Goal: Task Accomplishment & Management: Manage account settings

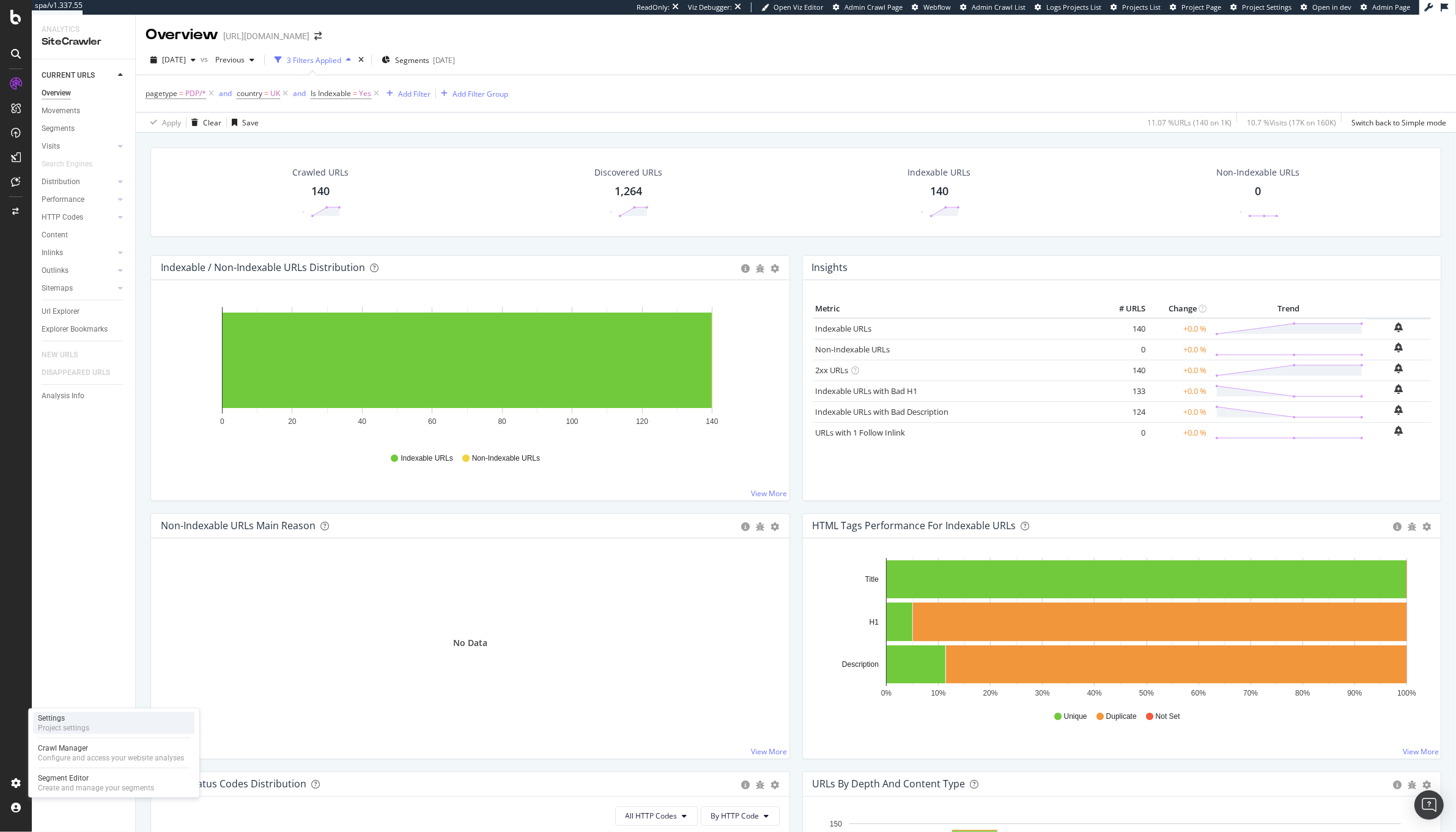
click at [70, 720] on div "Settings" at bounding box center [64, 718] width 51 height 10
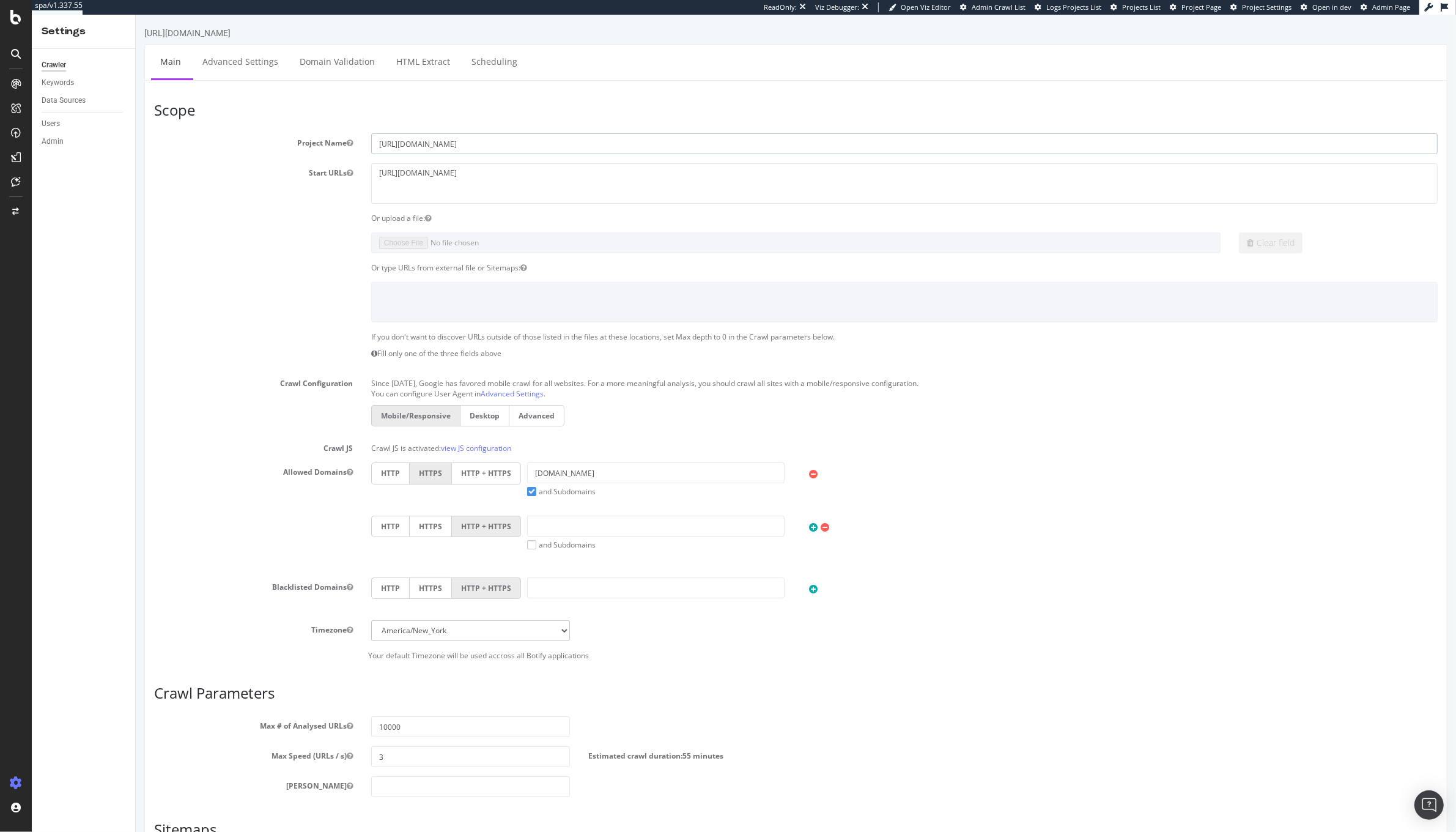
click at [499, 142] on input "[URL][DOMAIN_NAME]" at bounding box center [904, 144] width 1067 height 21
click at [482, 173] on textarea "[URL][DOMAIN_NAME]" at bounding box center [904, 183] width 1067 height 40
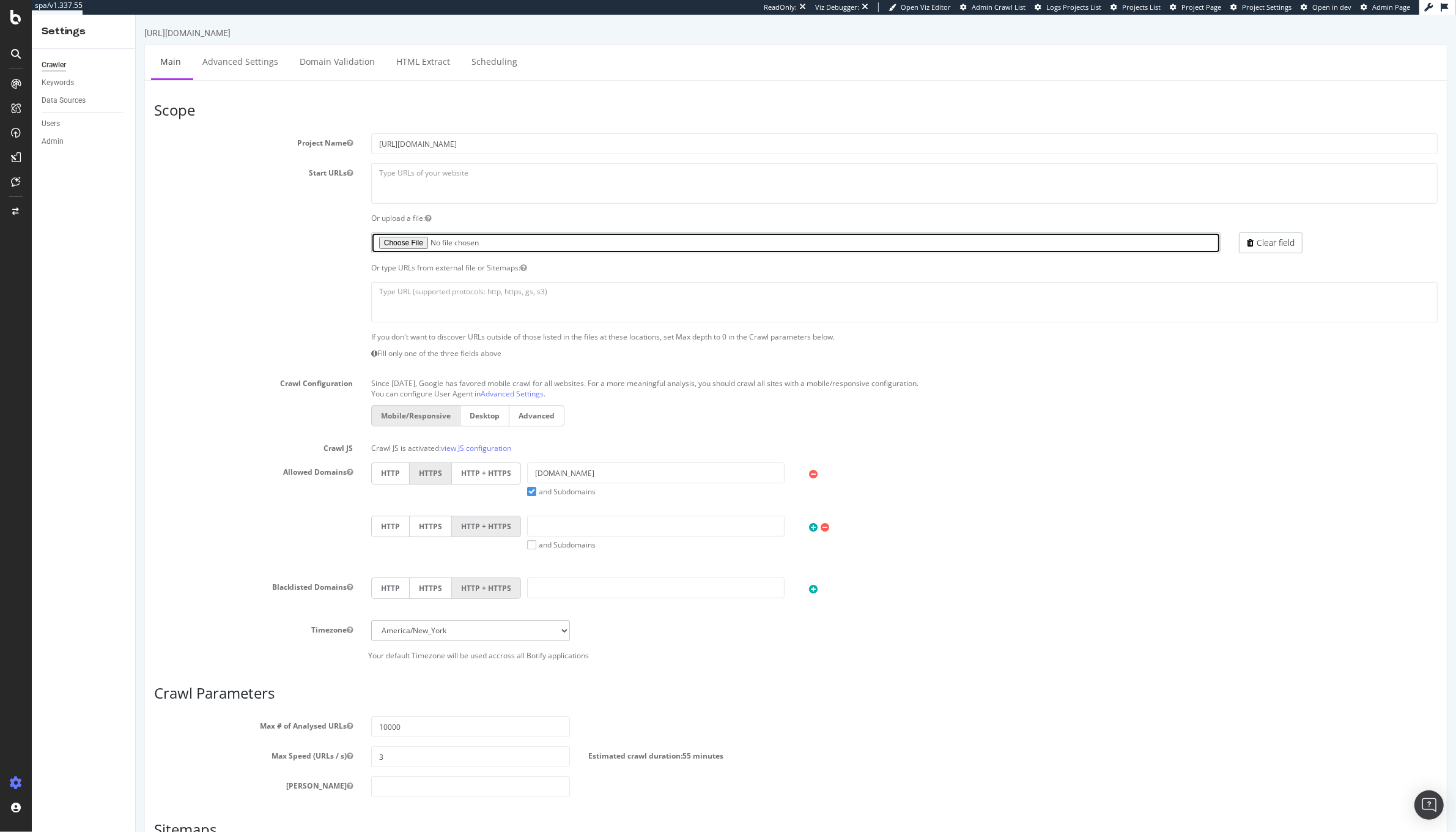
click at [390, 239] on input "file" at bounding box center [795, 243] width 849 height 21
type input "C:\fakepath\DeMellier - Orphans from Sitemaps.txt"
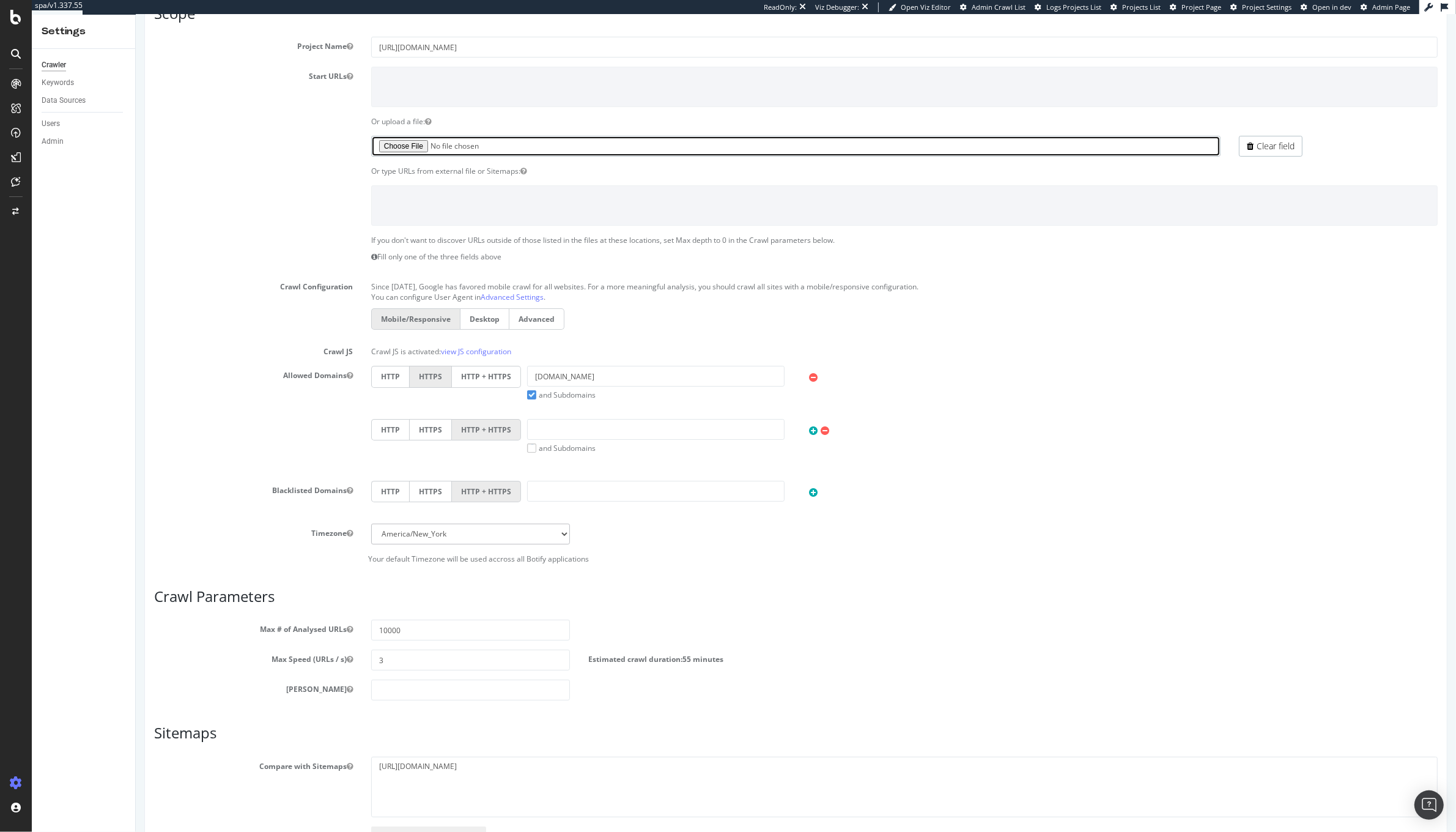
scroll to position [124, 0]
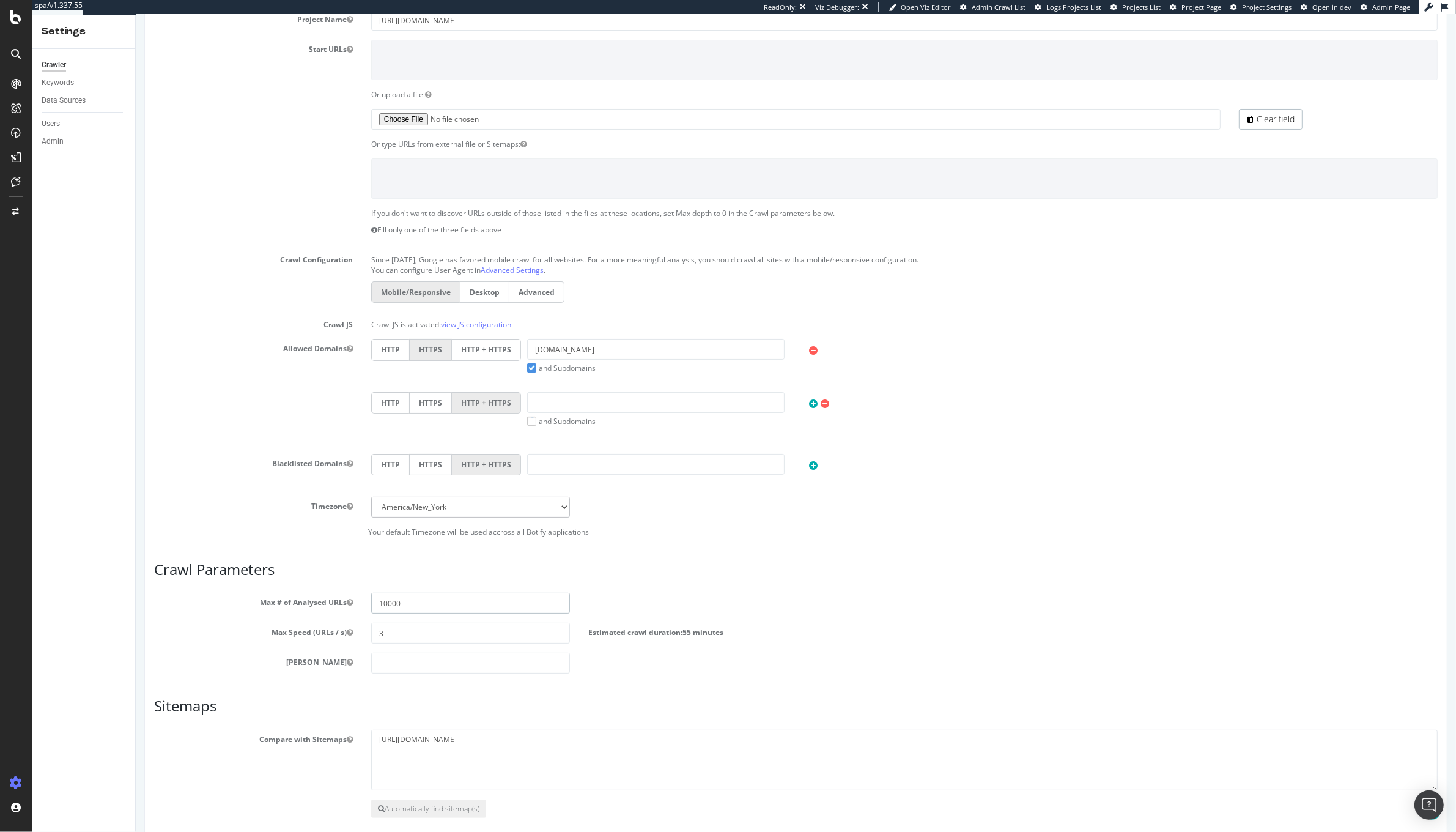
click at [407, 610] on input "10000" at bounding box center [470, 603] width 199 height 21
type input "200"
click at [437, 674] on input "number" at bounding box center [470, 664] width 199 height 21
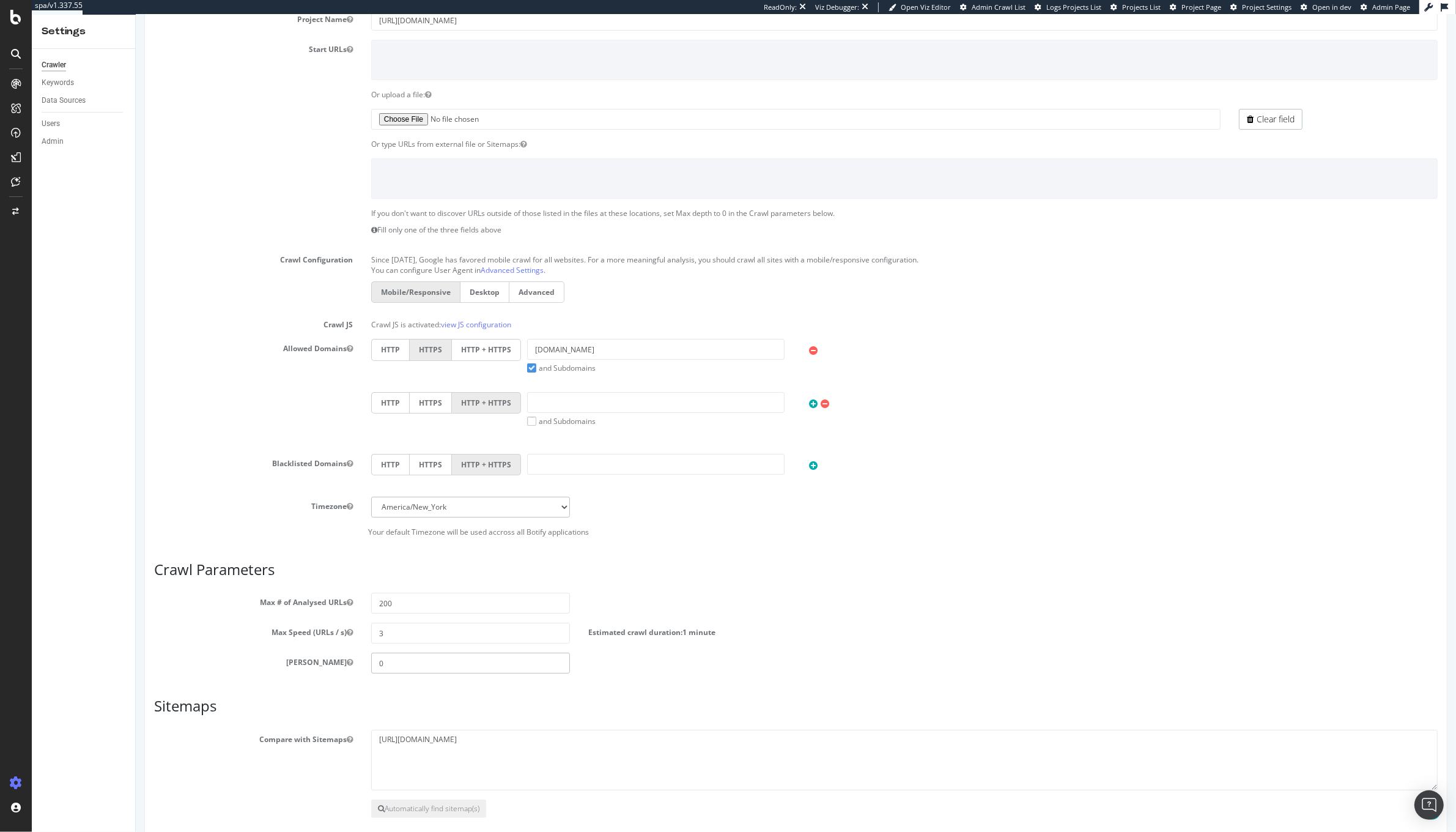
scroll to position [186, 0]
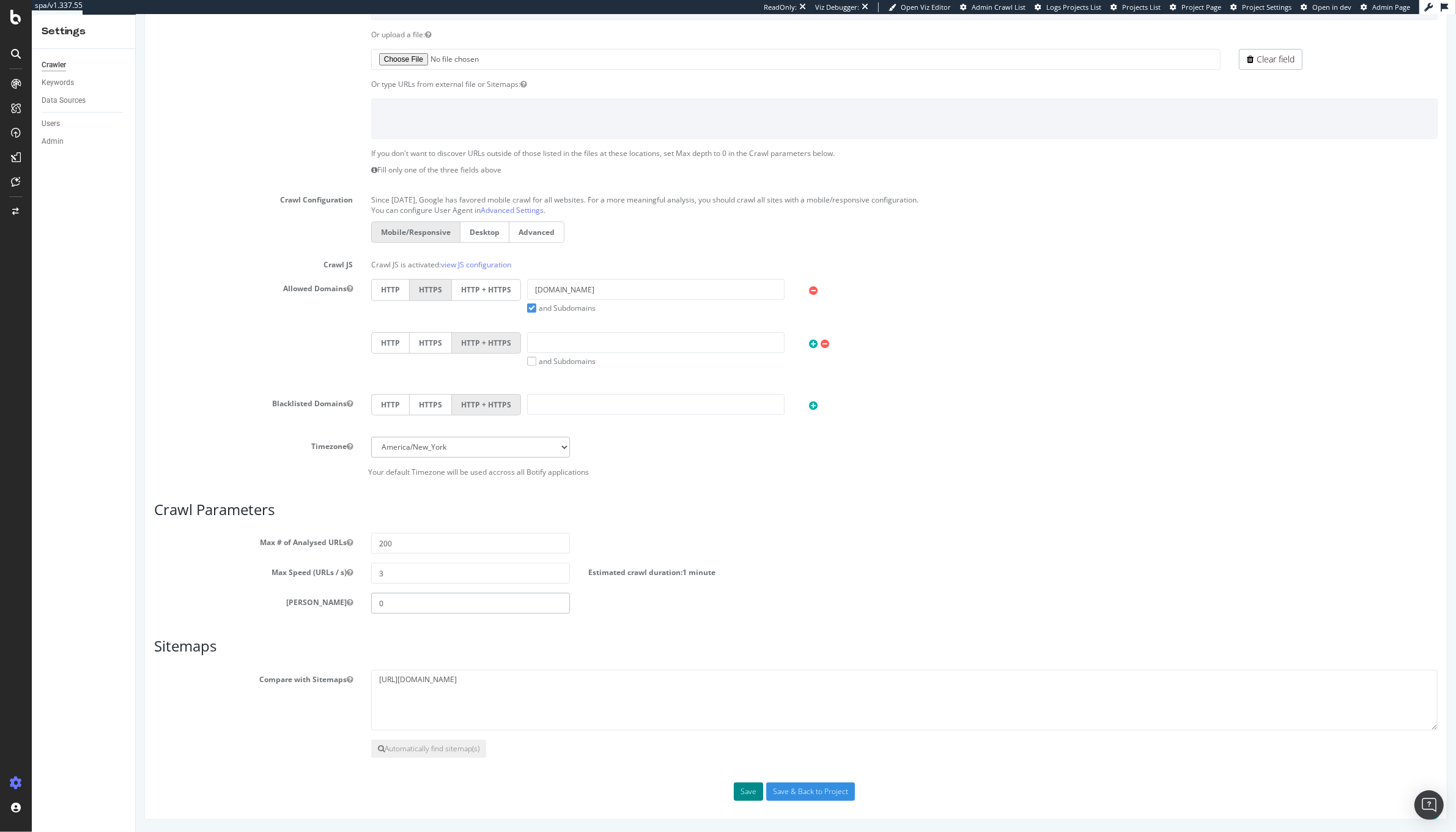
type input "0"
click at [735, 791] on button "Save" at bounding box center [748, 792] width 29 height 18
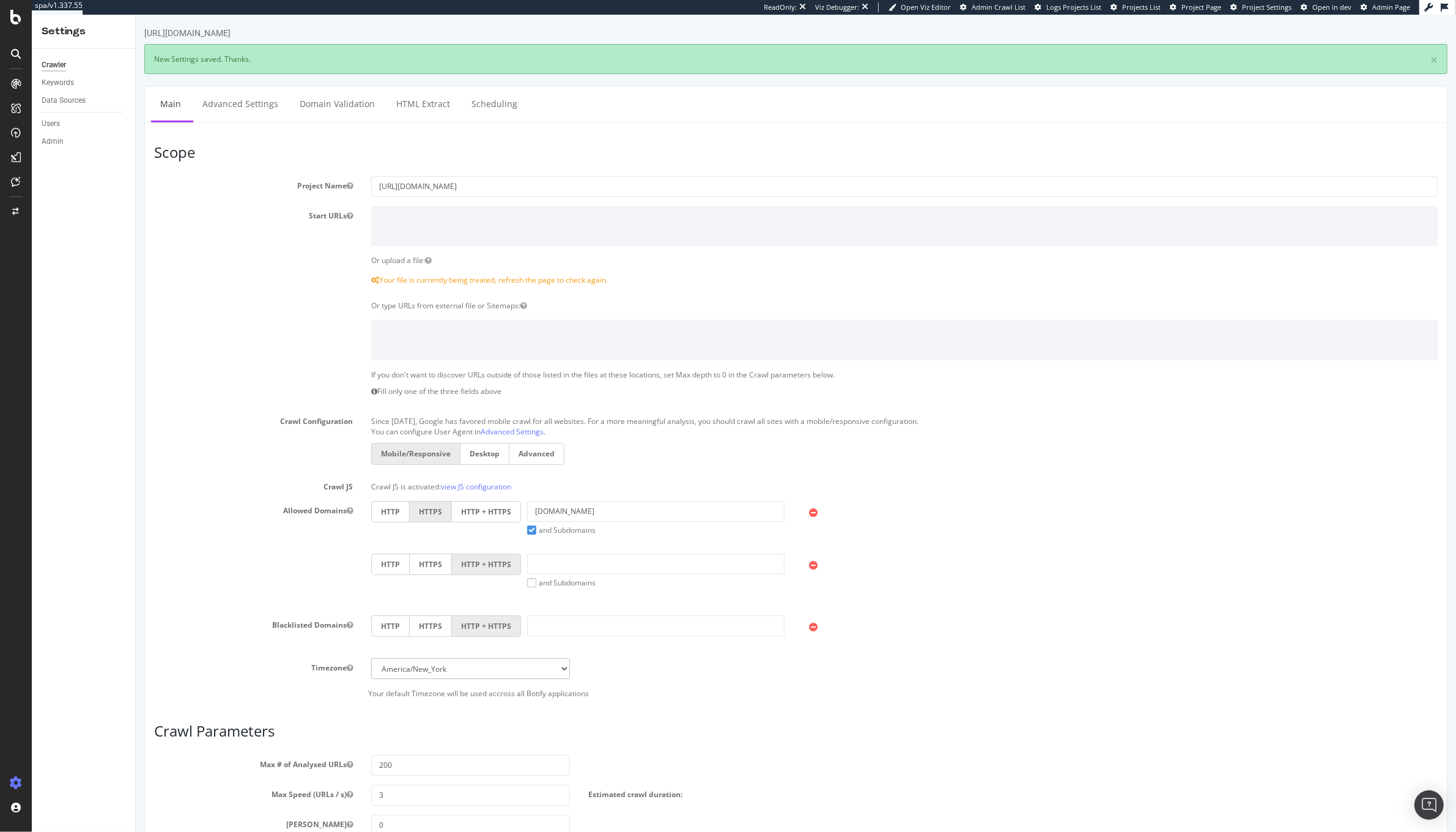
scroll to position [0, 0]
